Goal: Task Accomplishment & Management: Manage account settings

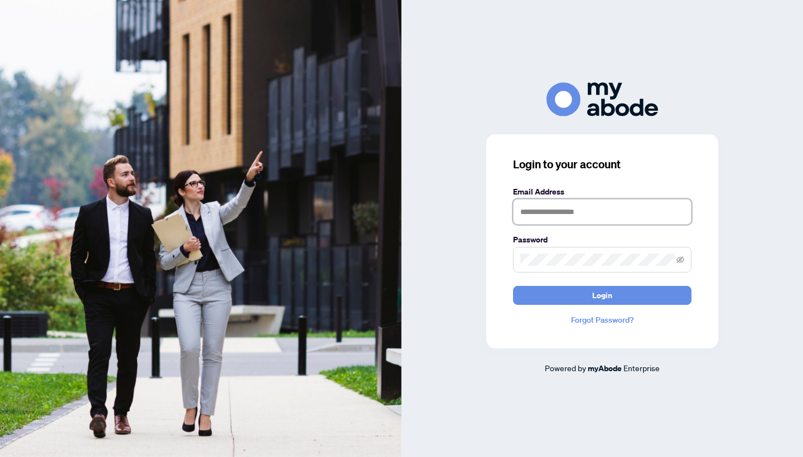
type input "**********"
click at [602, 295] on button "Login" at bounding box center [602, 295] width 178 height 19
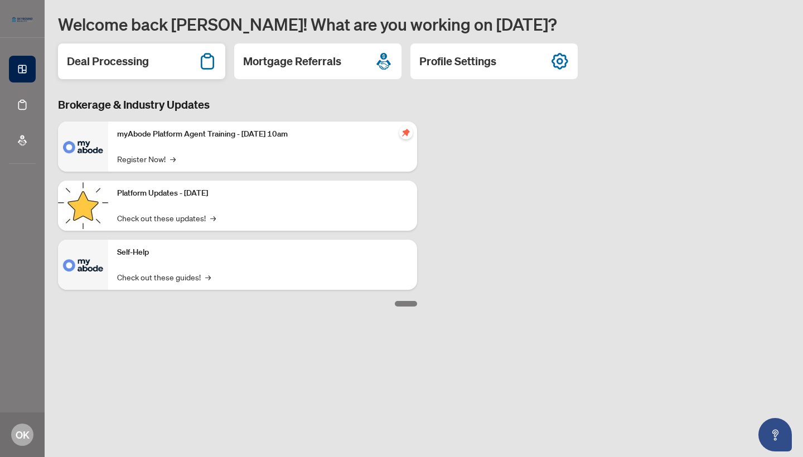
click at [103, 63] on h2 "Deal Processing" at bounding box center [108, 62] width 82 height 16
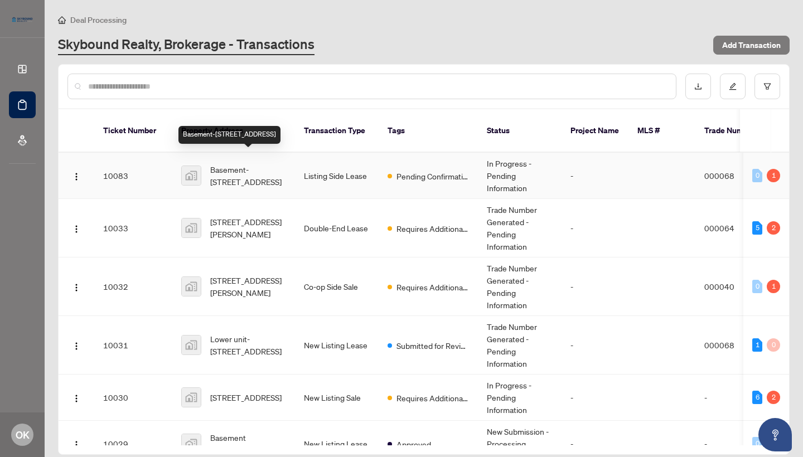
click at [244, 163] on span "Basement-[STREET_ADDRESS]" at bounding box center [248, 175] width 76 height 25
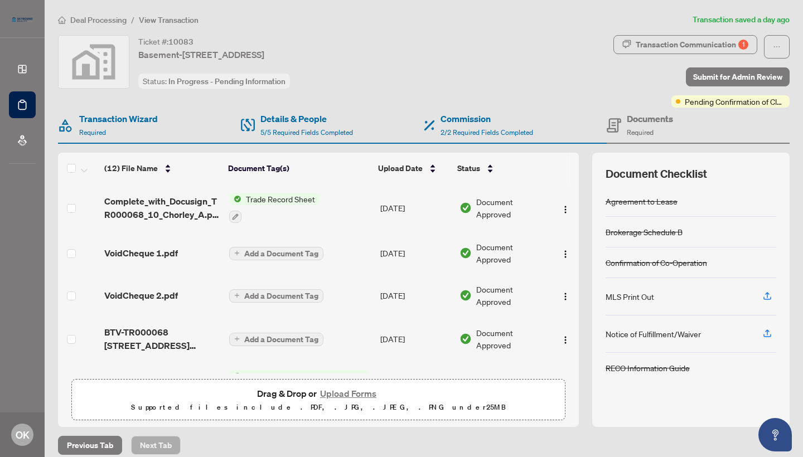
click at [106, 19] on span "Deal Processing" at bounding box center [98, 20] width 56 height 10
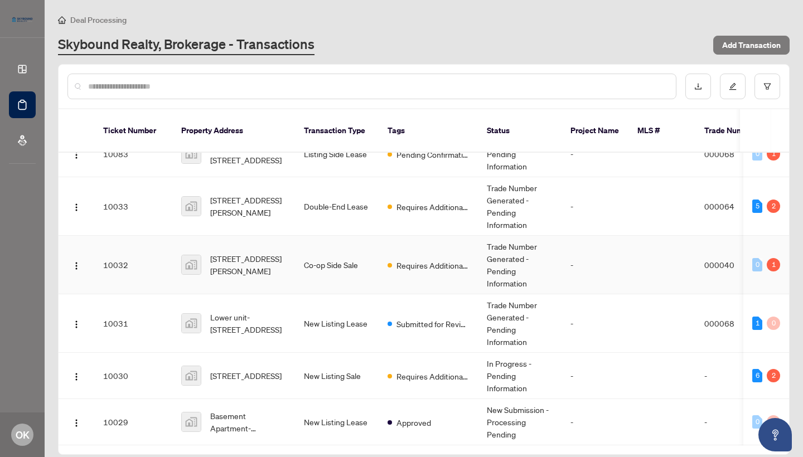
scroll to position [25, 0]
click at [235, 311] on span "Lower unit-[STREET_ADDRESS]" at bounding box center [248, 323] width 76 height 25
